Goal: Transaction & Acquisition: Book appointment/travel/reservation

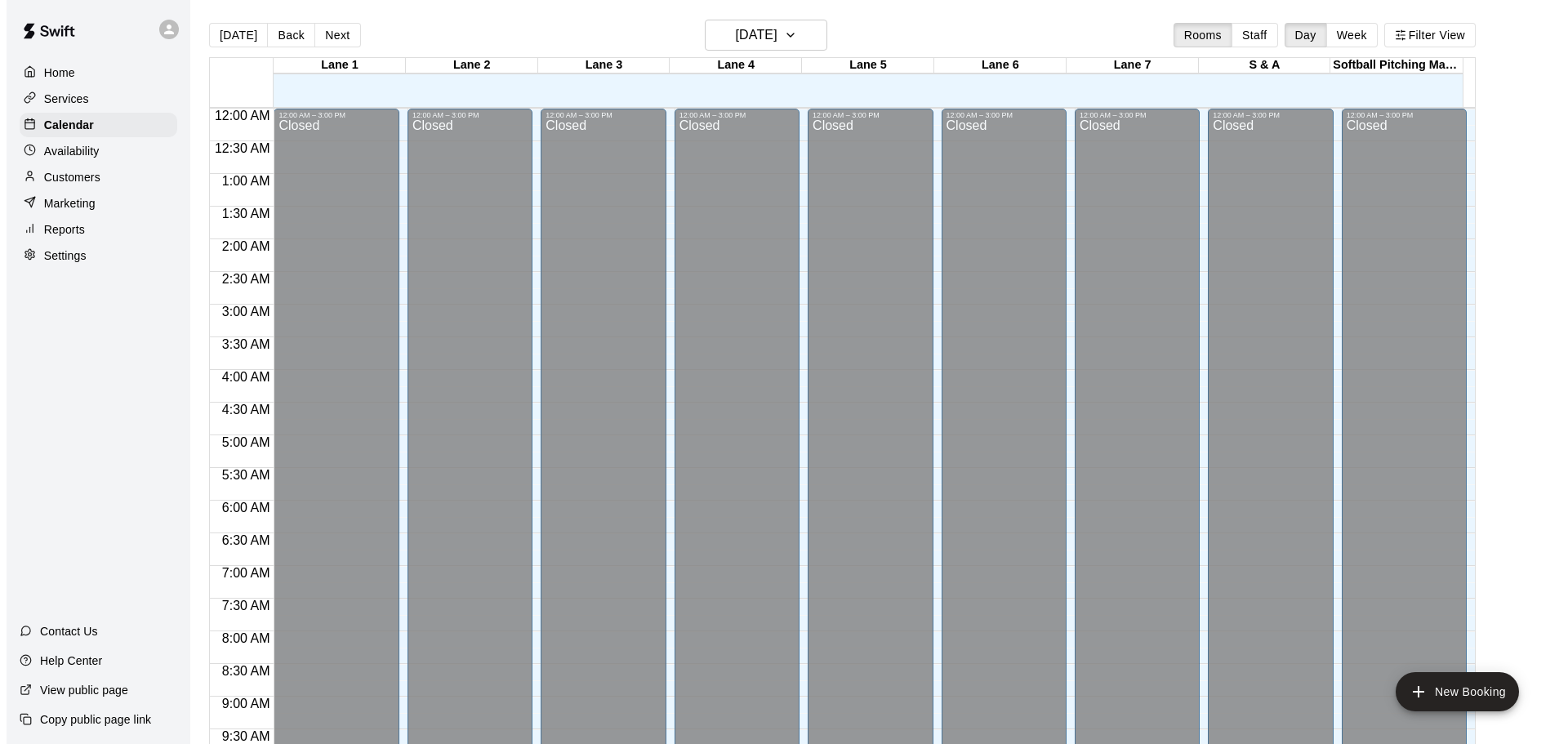
scroll to position [865, 0]
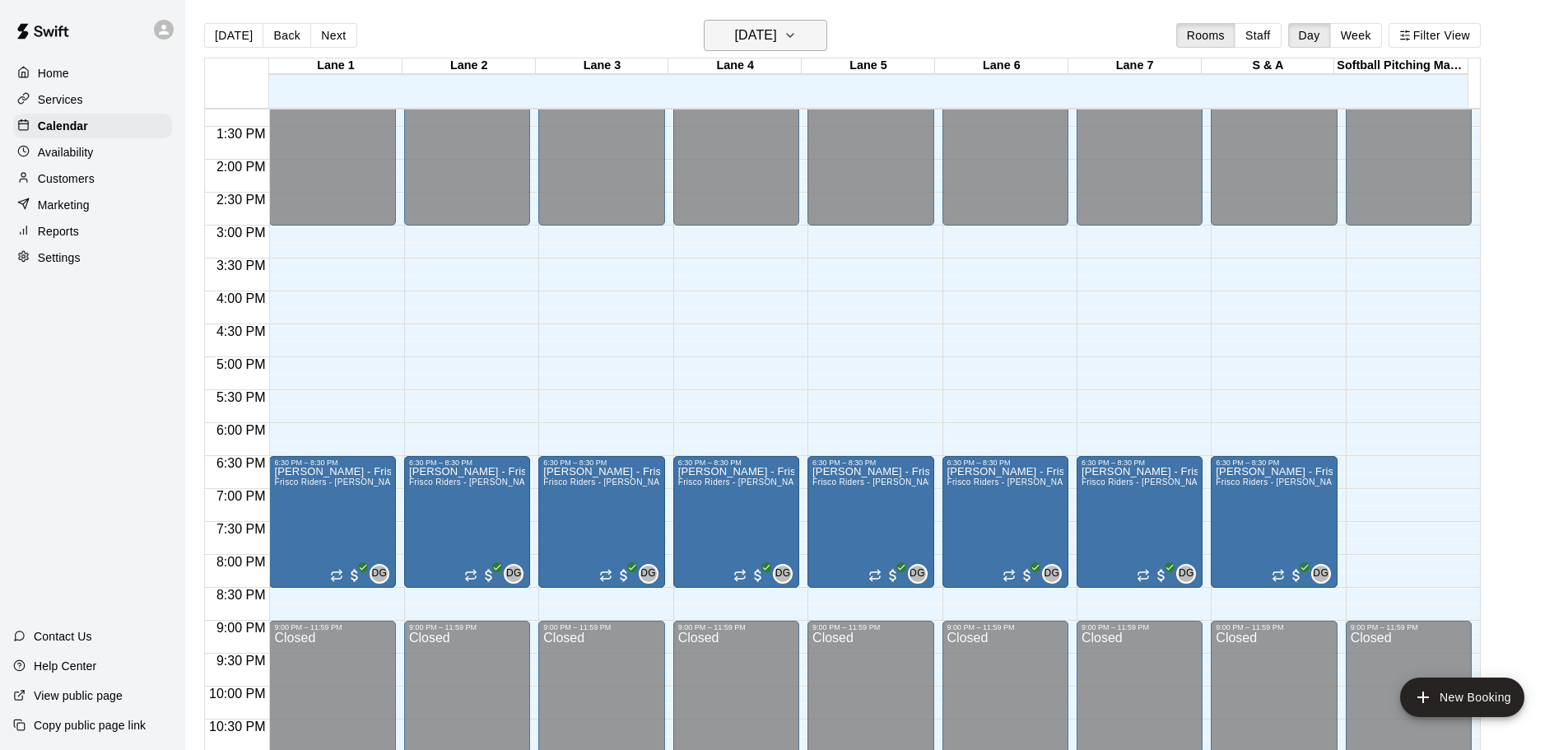
click at [797, 36] on icon "button" at bounding box center [790, 36] width 13 height 20
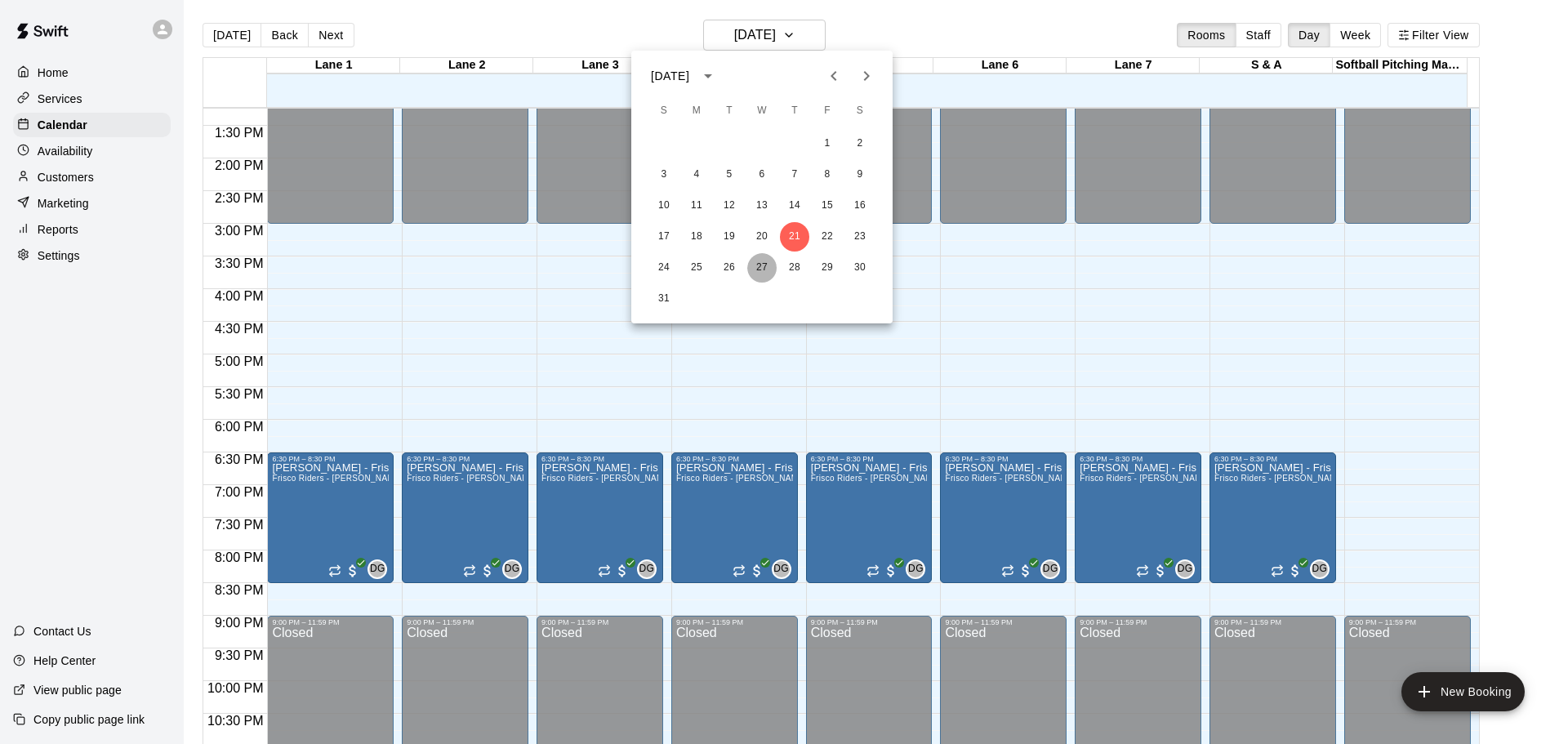
click at [759, 269] on button "27" at bounding box center [762, 268] width 29 height 29
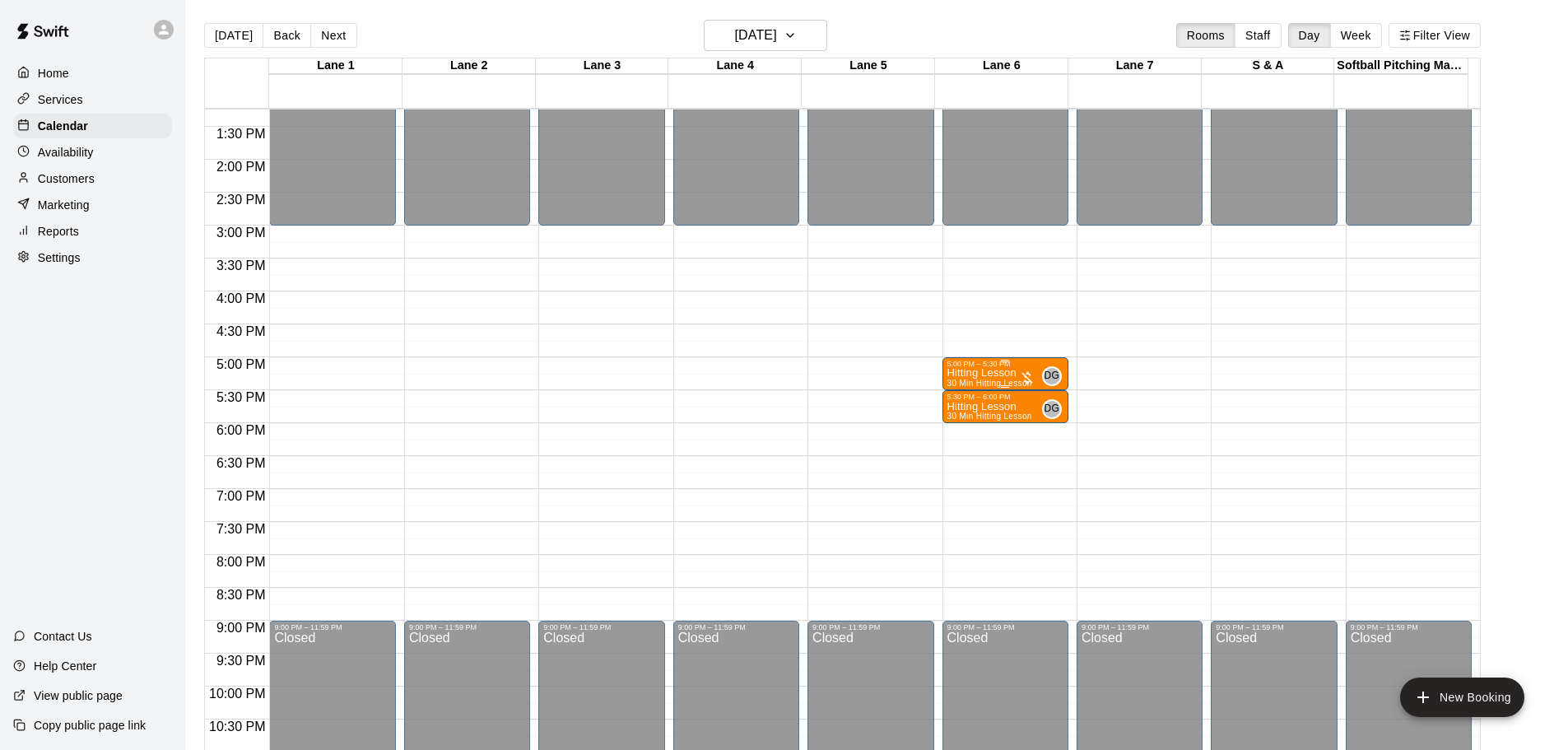
click at [967, 373] on p "Hitting Lesson" at bounding box center [990, 373] width 85 height 0
click at [964, 398] on icon "edit" at bounding box center [961, 393] width 20 height 20
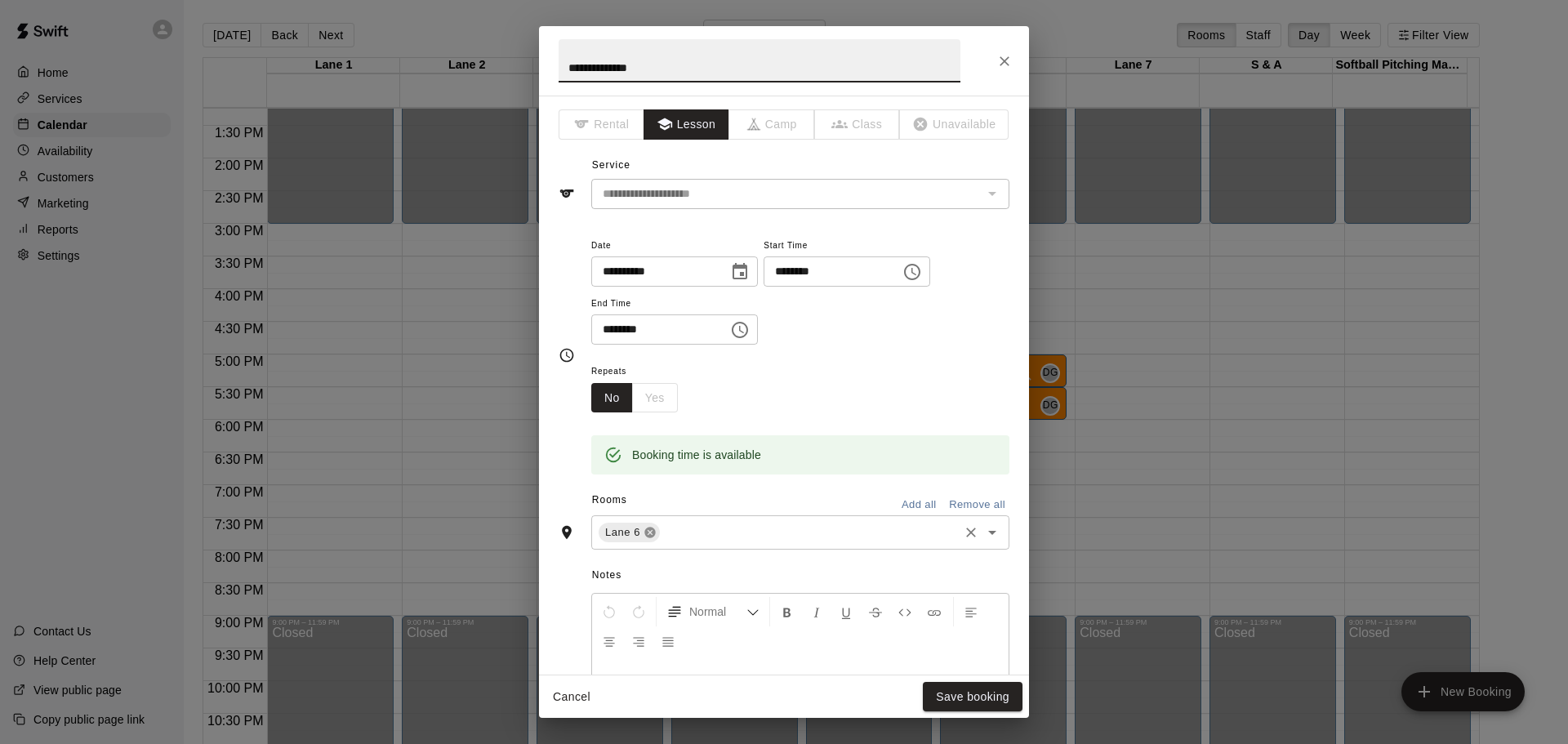
click at [650, 534] on icon at bounding box center [649, 532] width 11 height 11
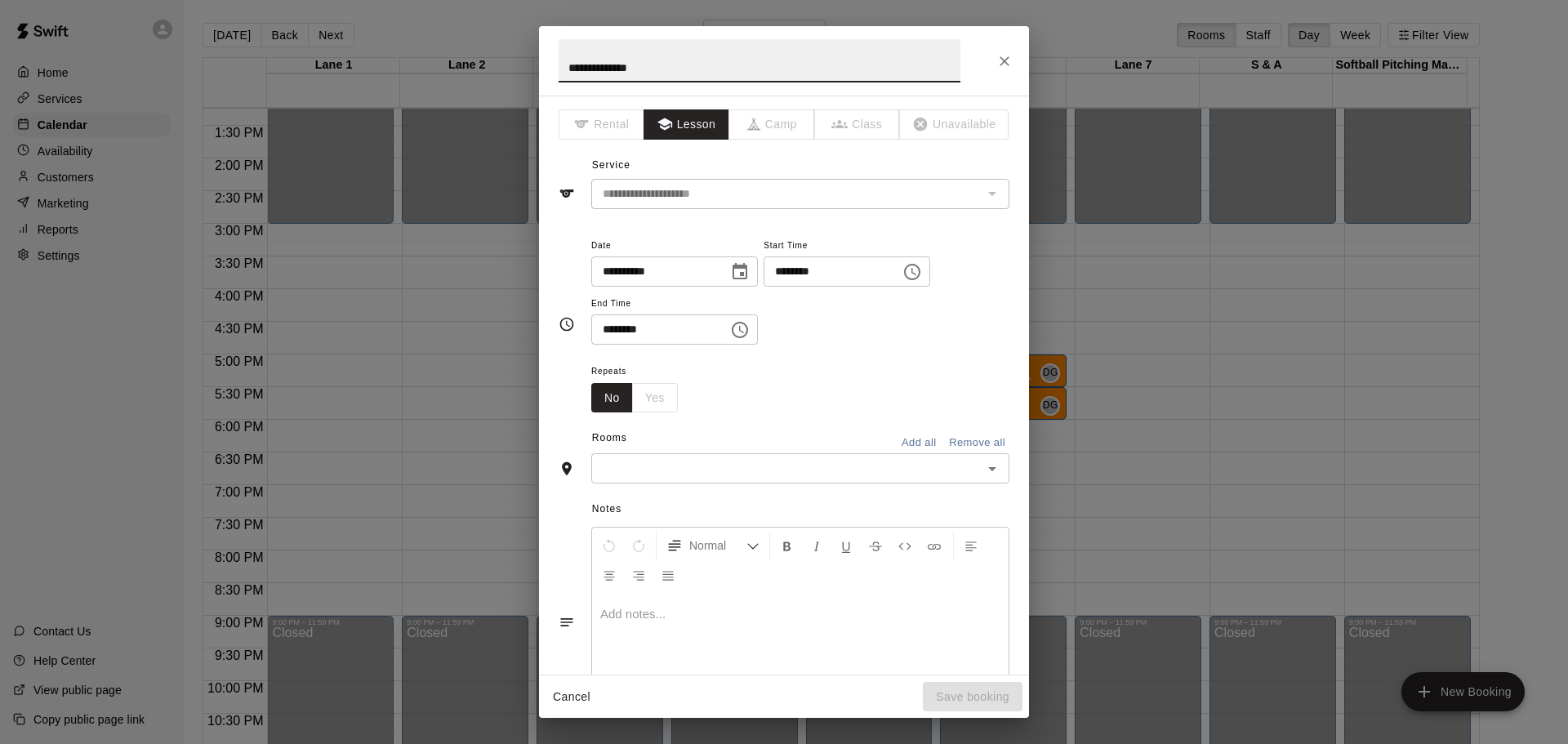
click at [636, 470] on input "text" at bounding box center [786, 467] width 381 height 21
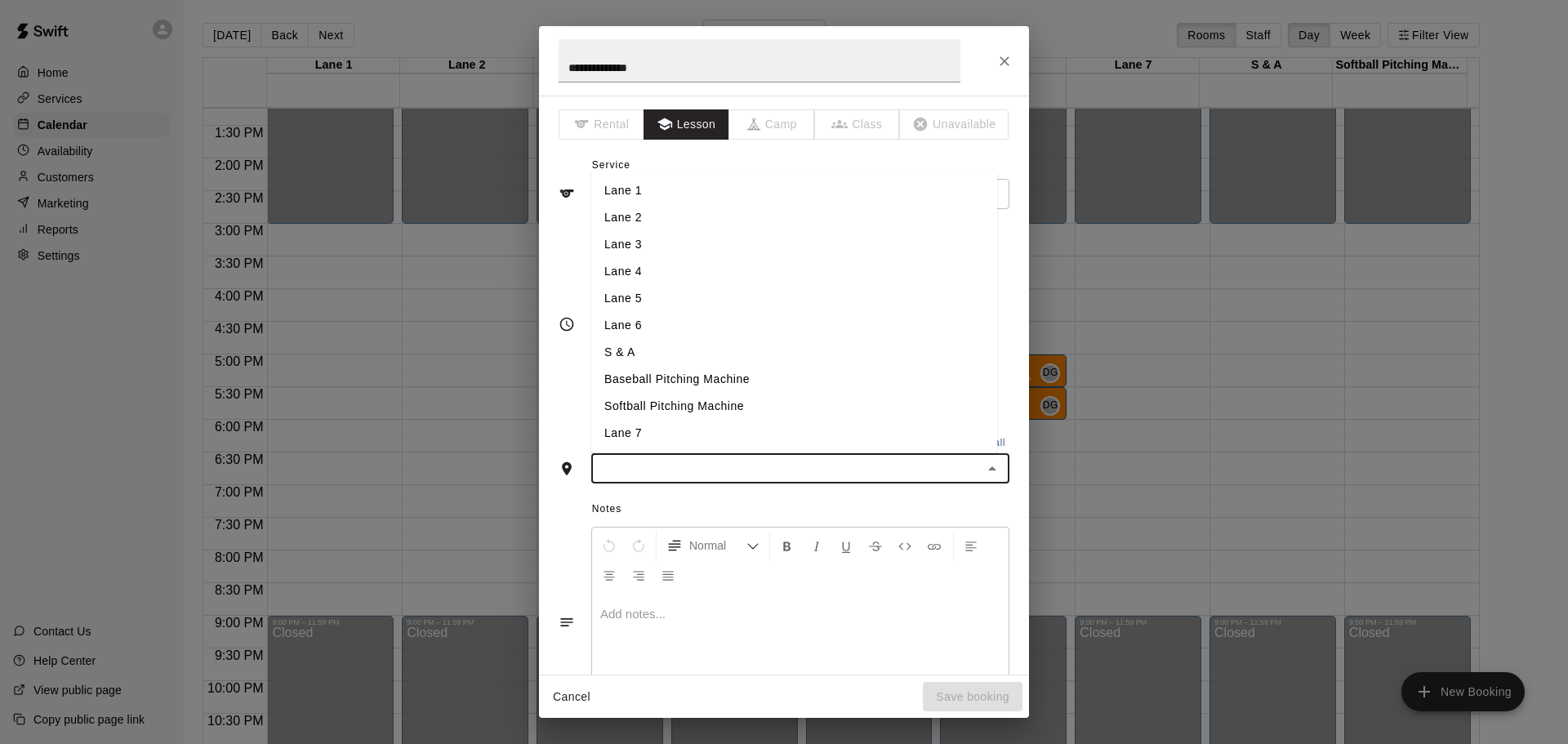
click at [629, 217] on li "Lane 2" at bounding box center [793, 217] width 406 height 27
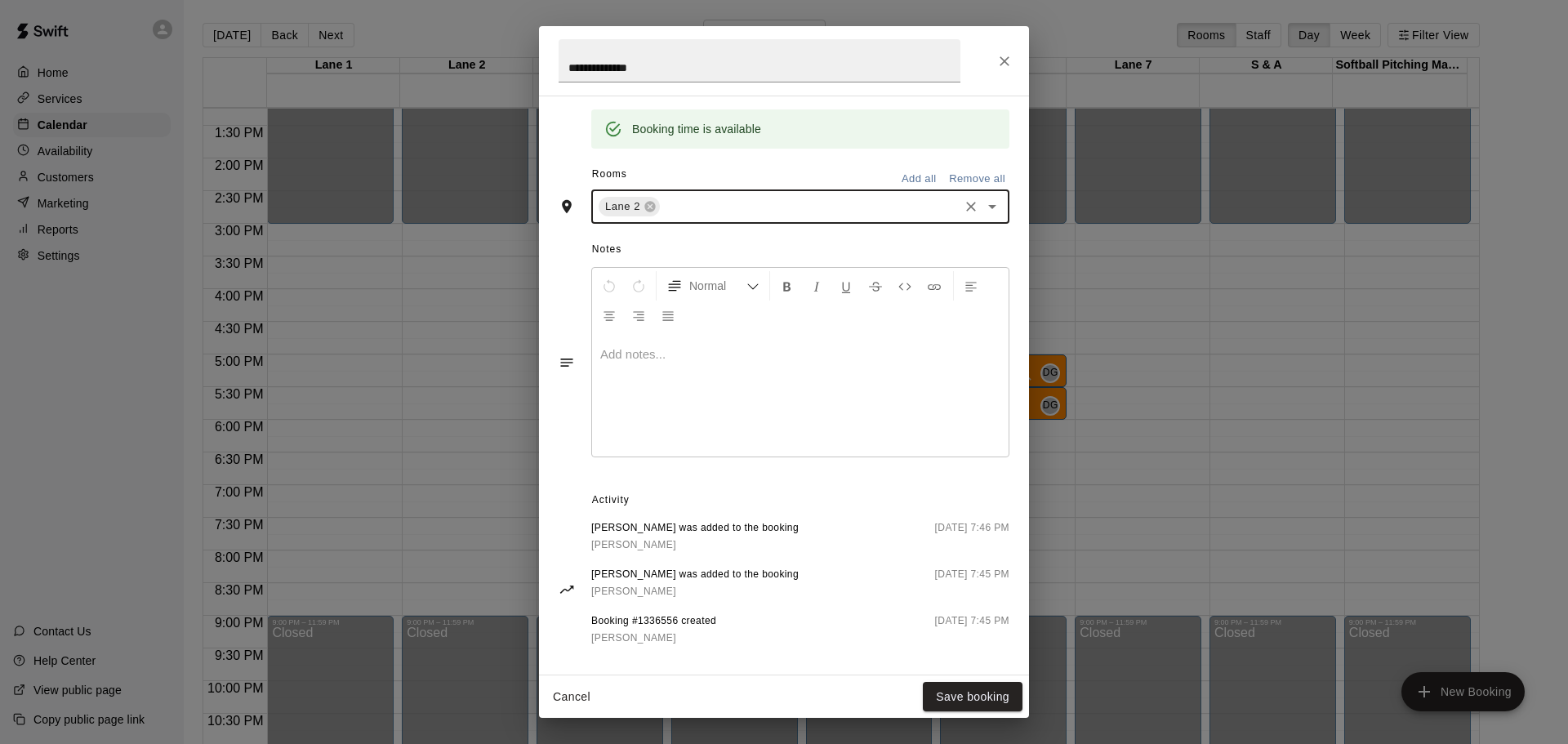
scroll to position [327, 0]
click at [950, 687] on button "Save booking" at bounding box center [972, 696] width 99 height 30
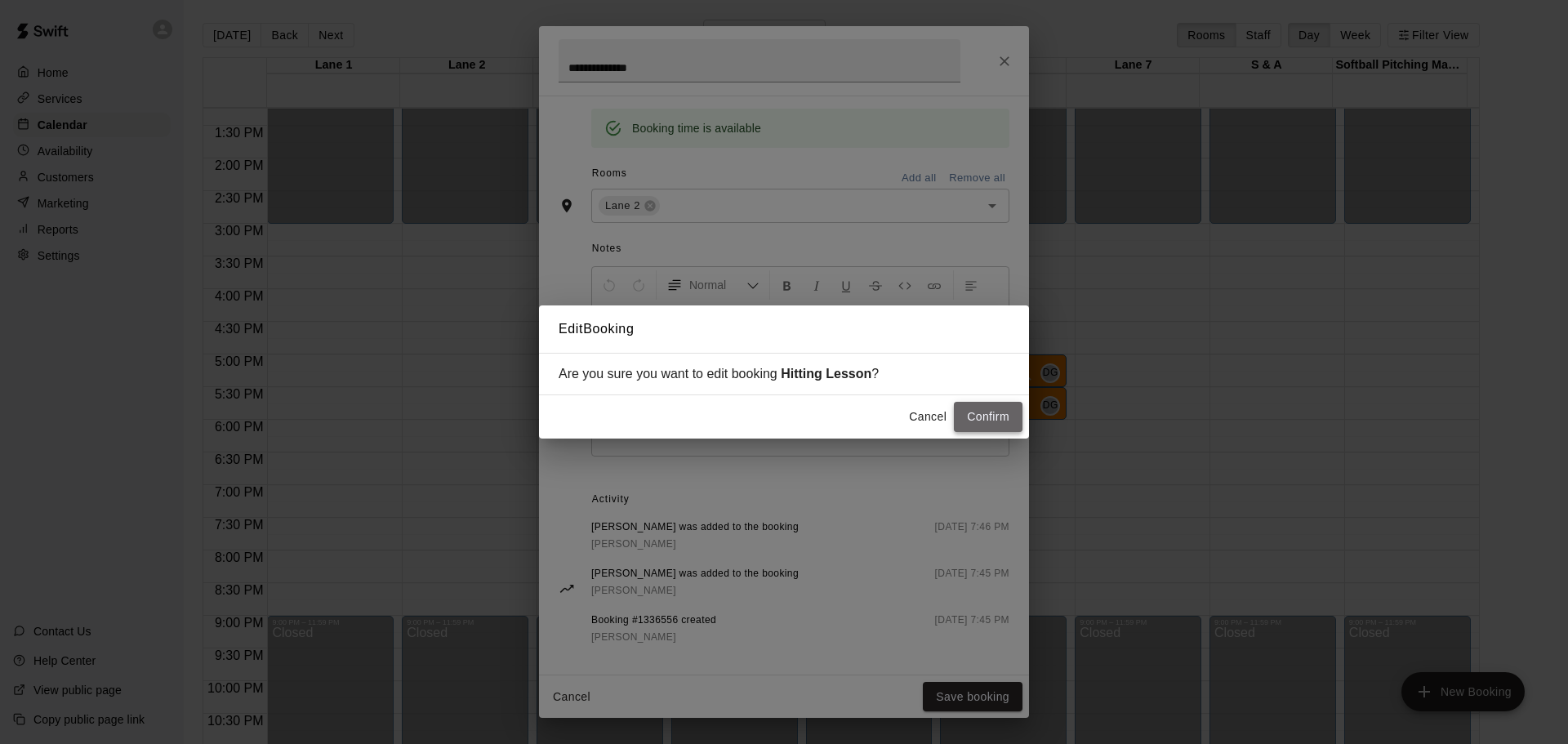
click at [985, 422] on button "Confirm" at bounding box center [988, 416] width 69 height 30
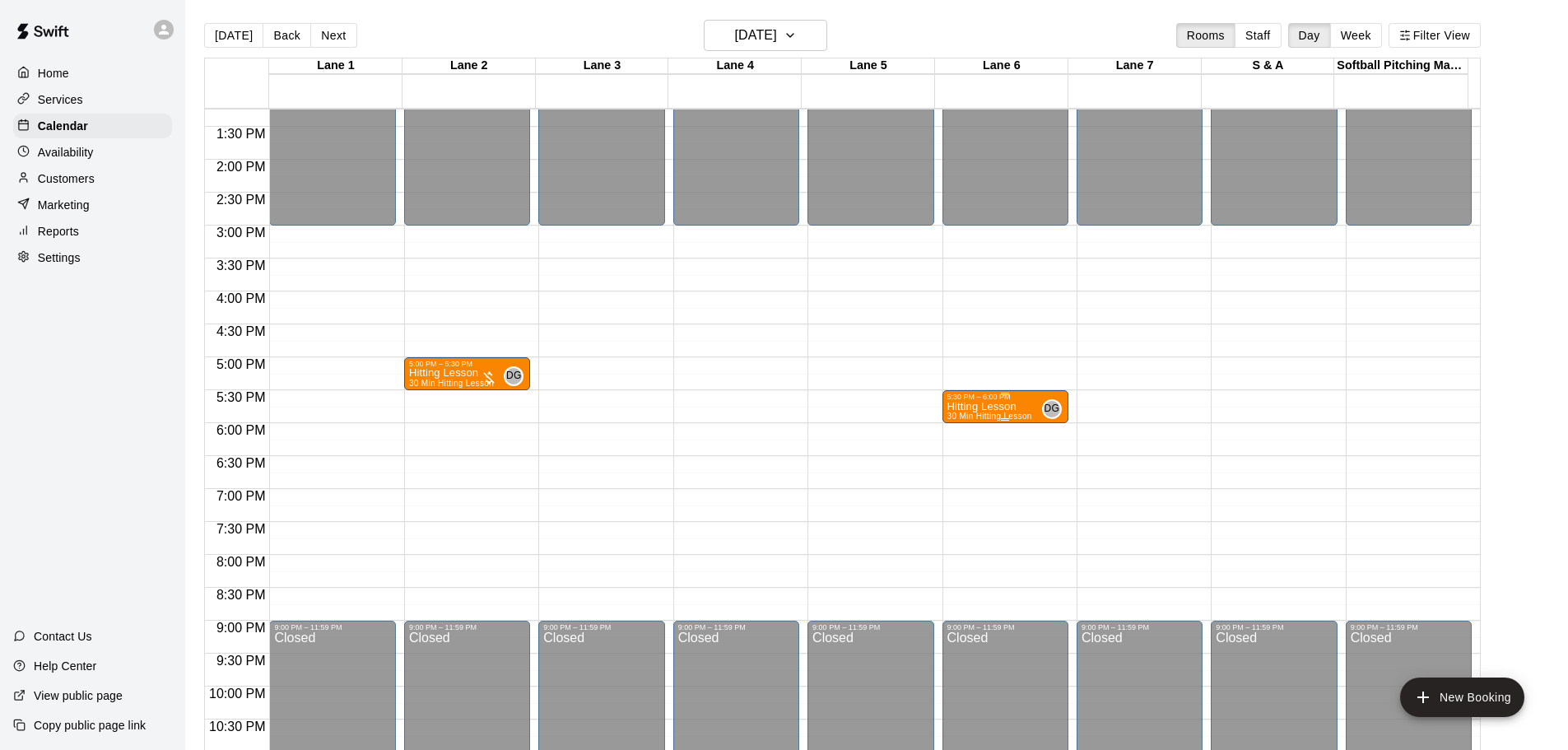
click at [993, 418] on span "30 Min Hitting Lesson" at bounding box center [990, 416] width 85 height 9
click at [964, 428] on icon "edit" at bounding box center [961, 430] width 15 height 15
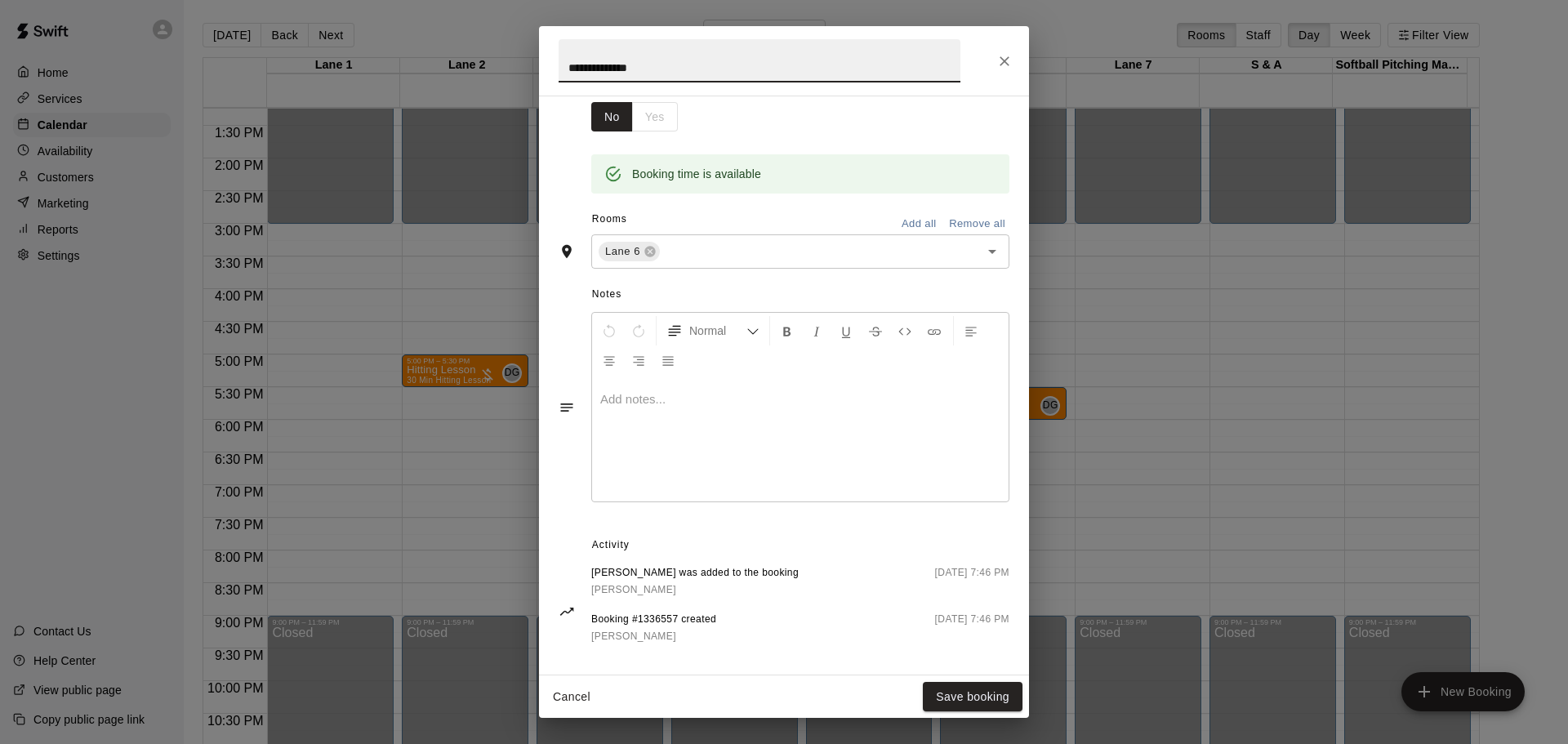
scroll to position [295, 0]
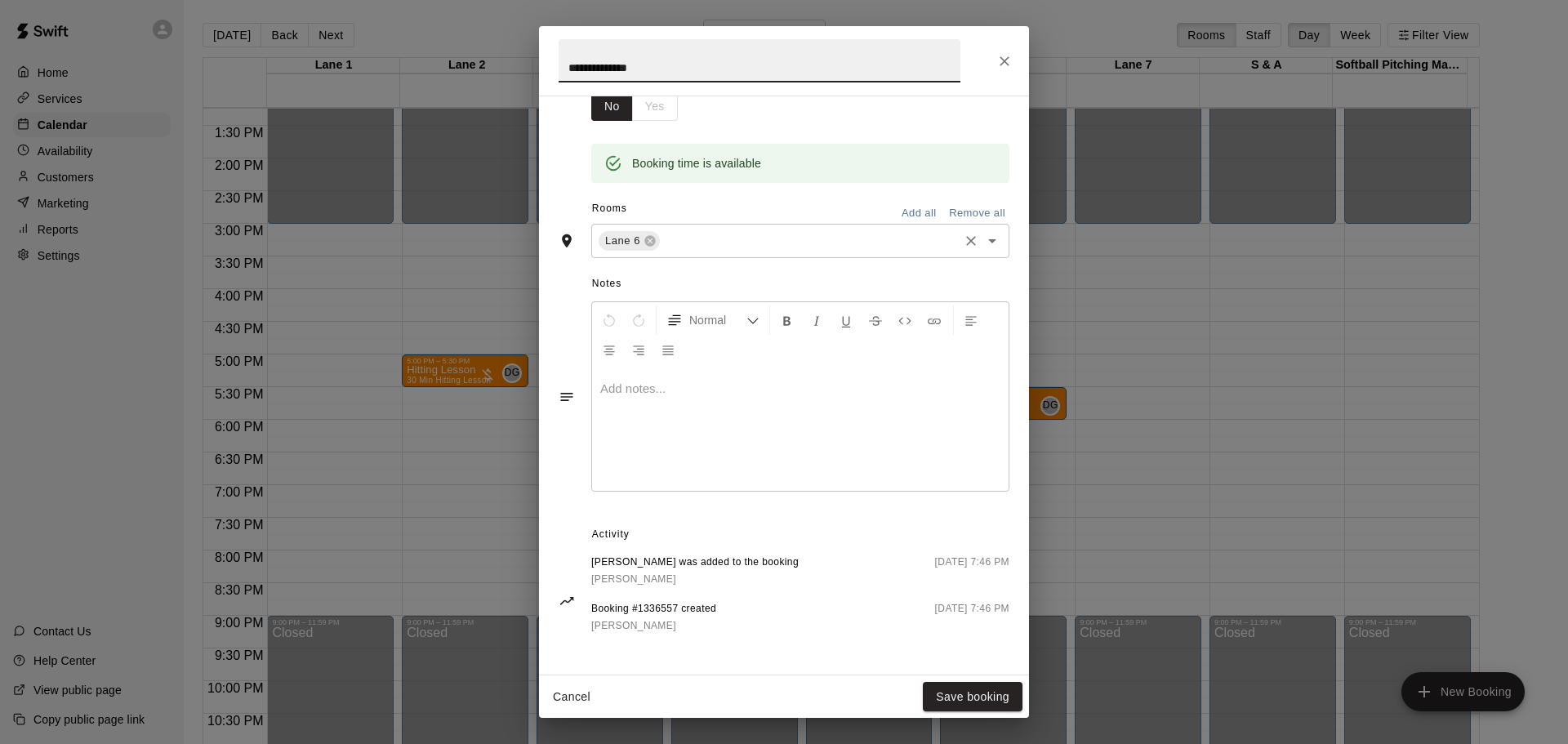
click at [650, 238] on icon at bounding box center [649, 240] width 13 height 13
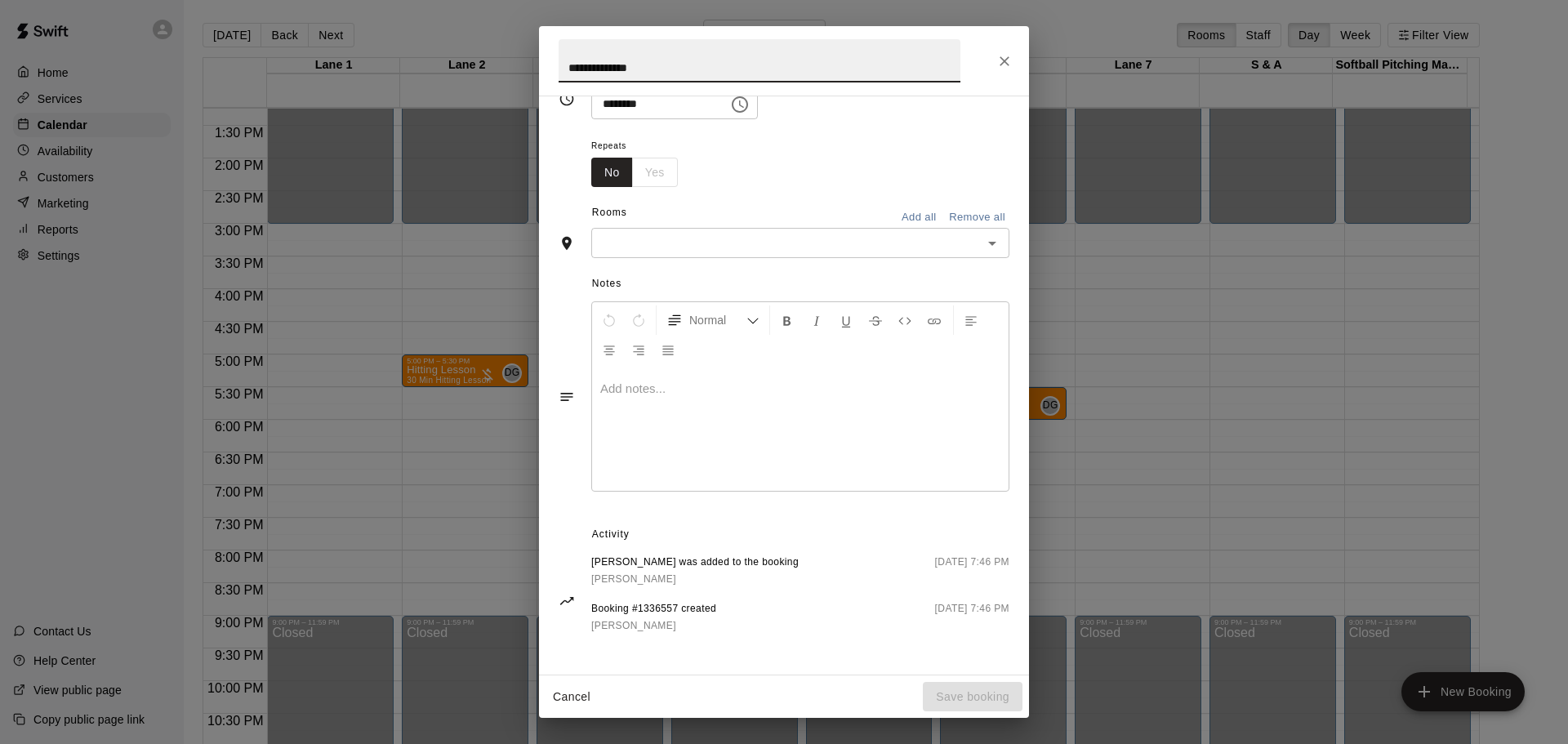
scroll to position [230, 0]
click at [650, 243] on input "text" at bounding box center [786, 242] width 381 height 21
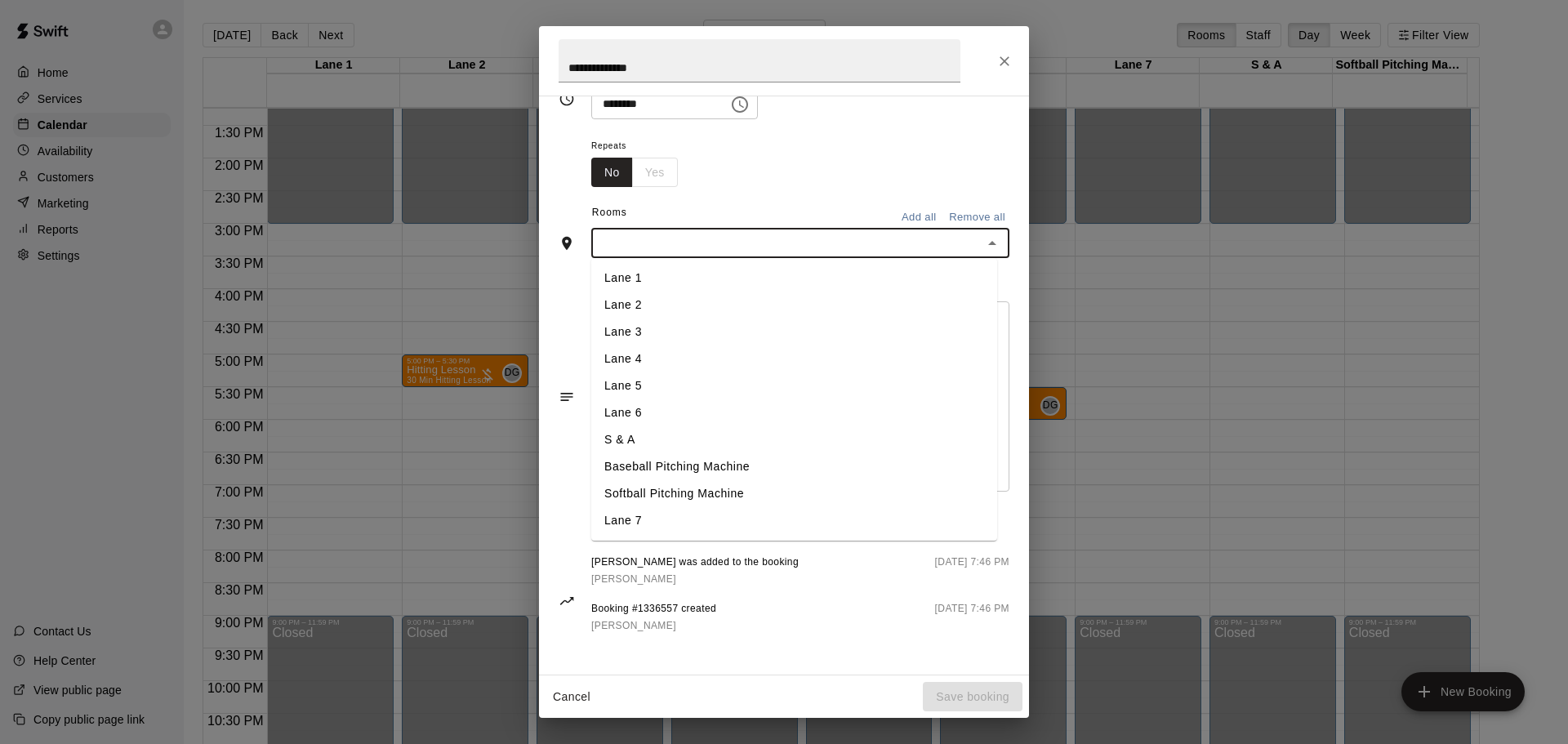
click at [640, 300] on li "Lane 2" at bounding box center [793, 304] width 406 height 27
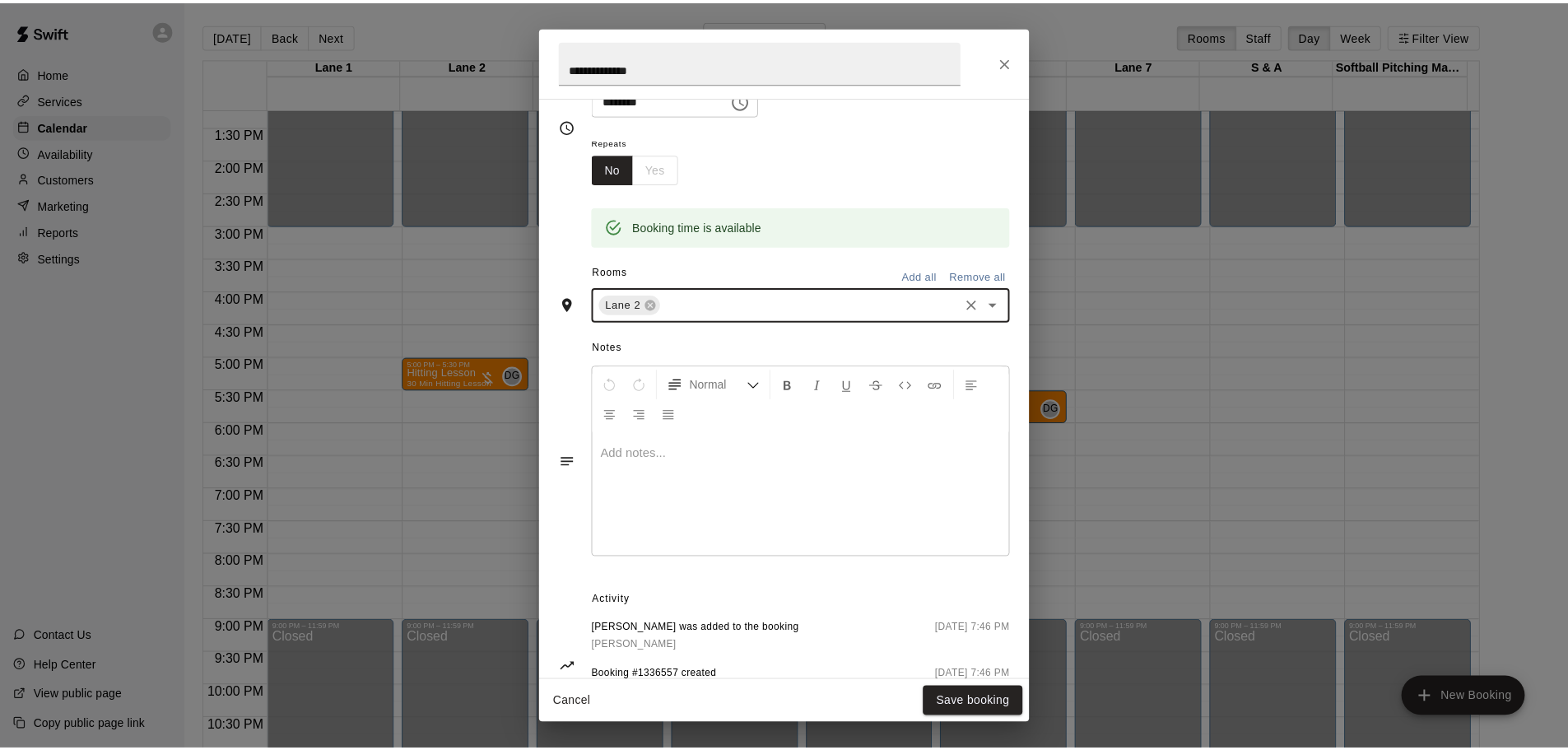
scroll to position [263, 0]
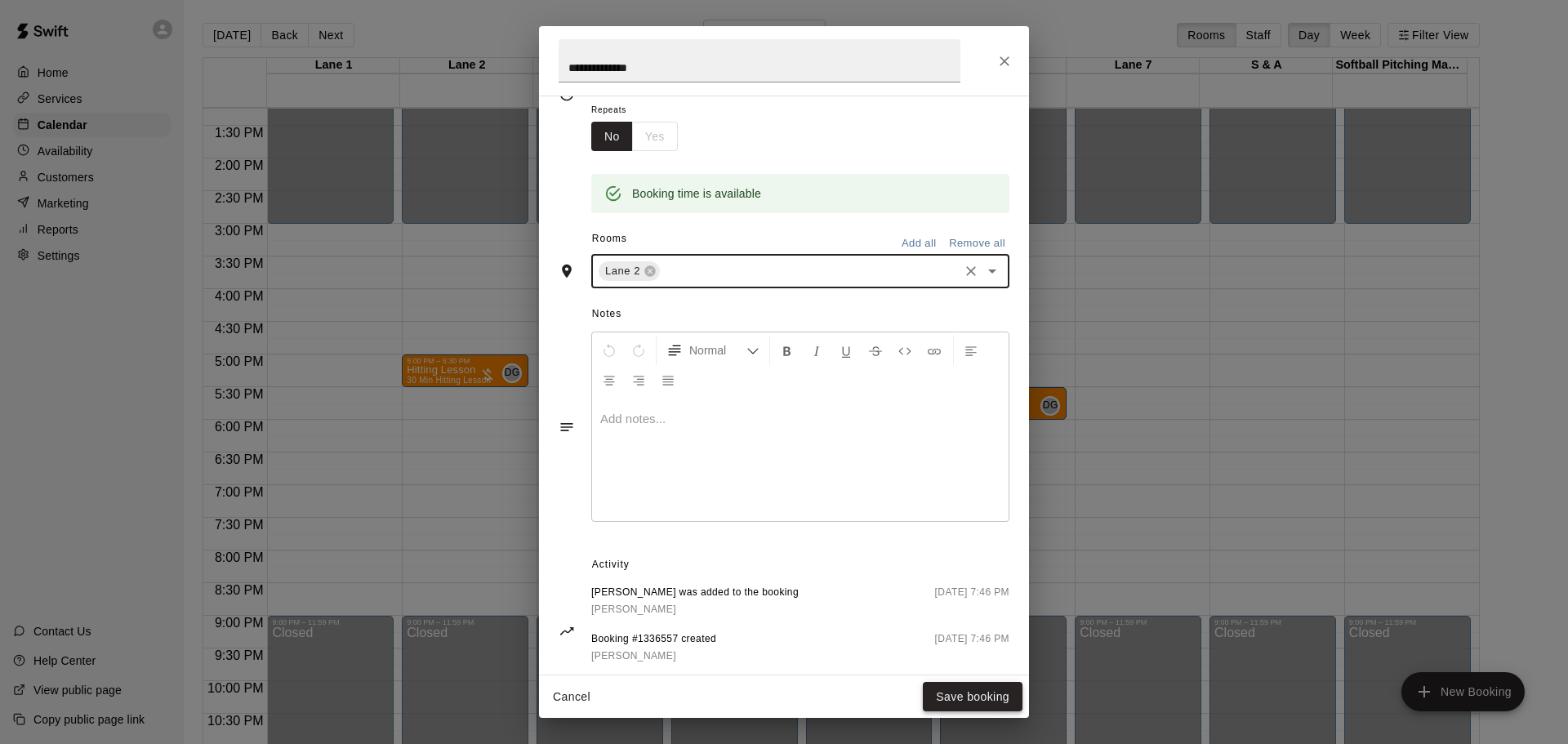
click at [953, 699] on button "Save booking" at bounding box center [972, 696] width 99 height 30
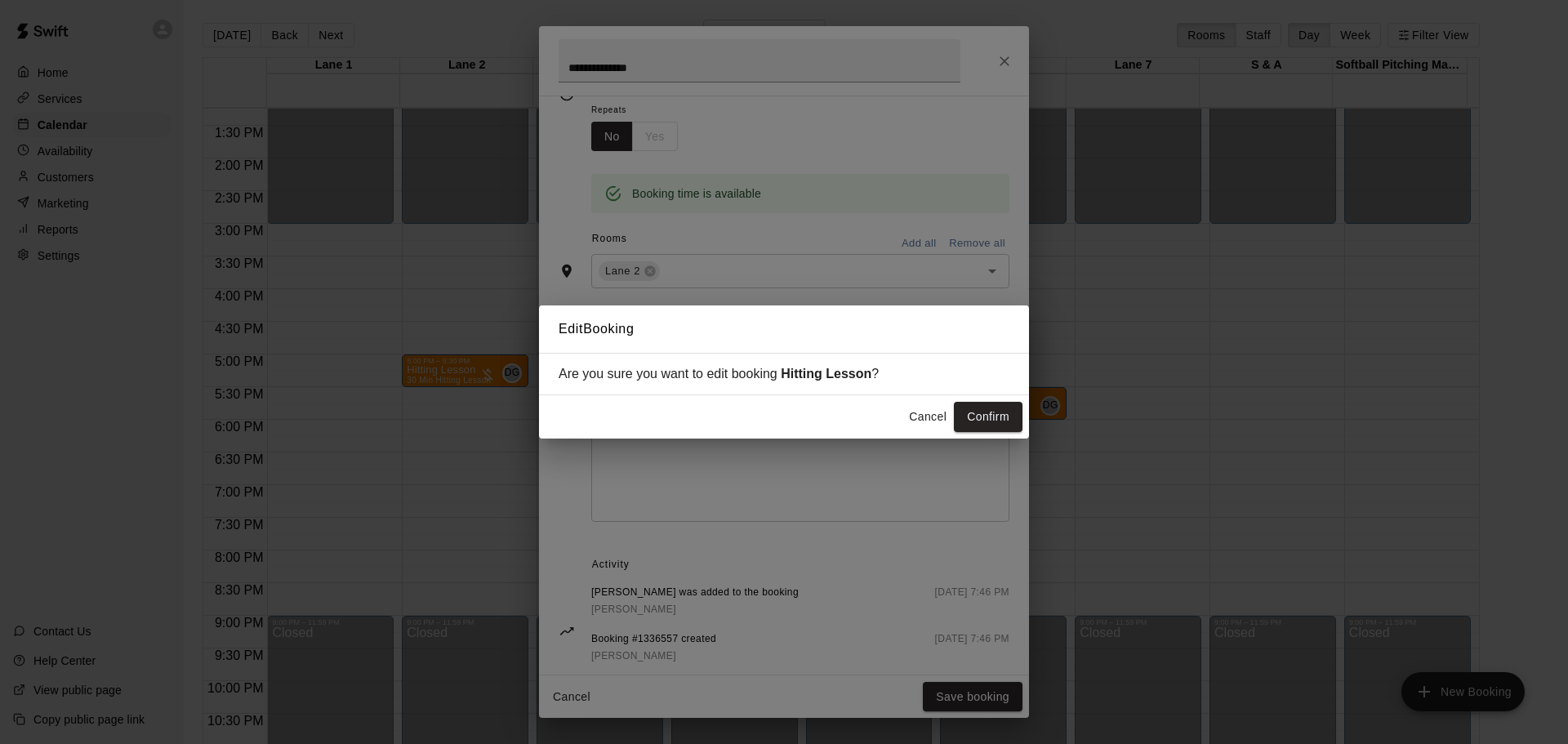
drag, startPoint x: 983, startPoint y: 417, endPoint x: 933, endPoint y: 434, distance: 52.8
click at [984, 416] on button "Confirm" at bounding box center [988, 416] width 69 height 30
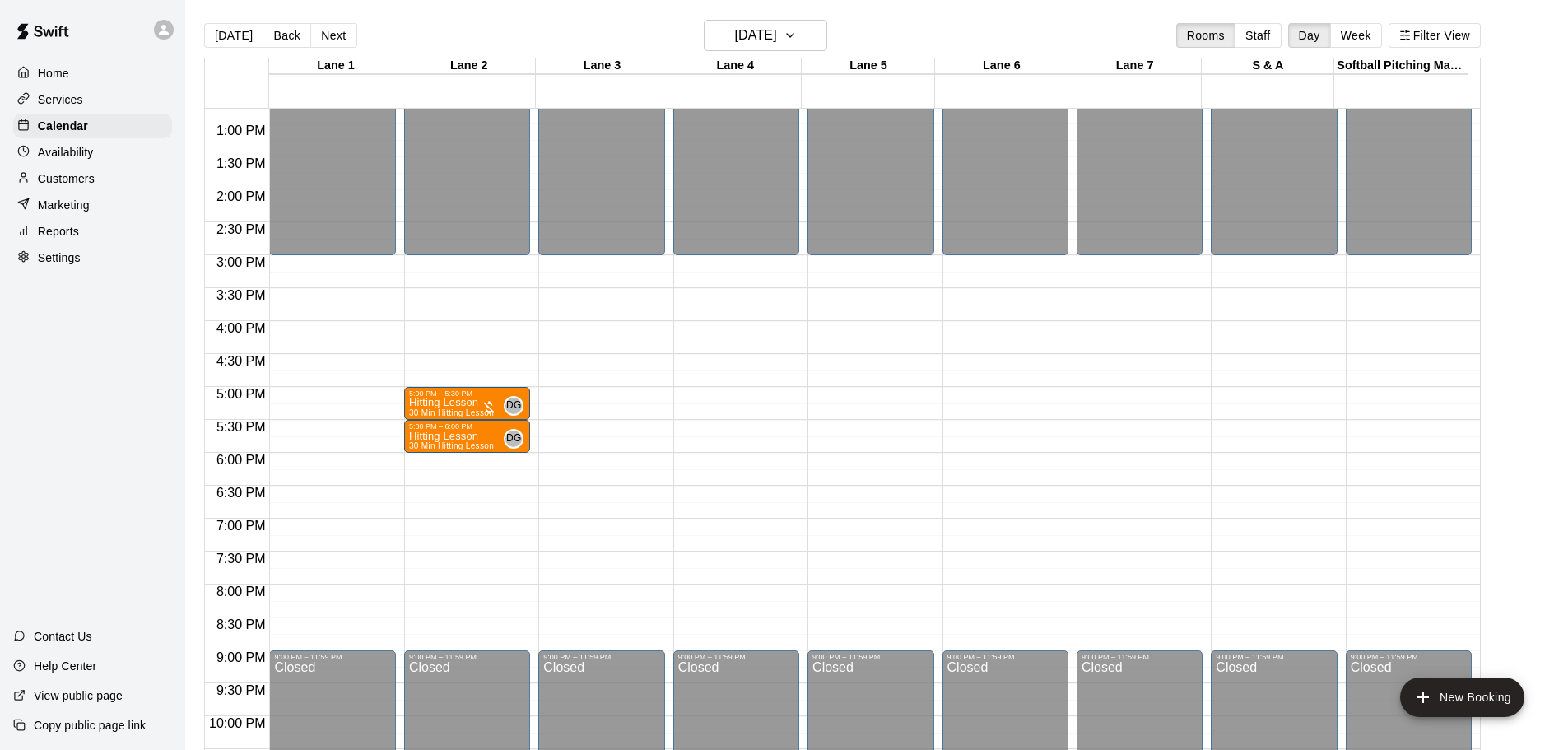
scroll to position [789, 0]
